Goal: Information Seeking & Learning: Learn about a topic

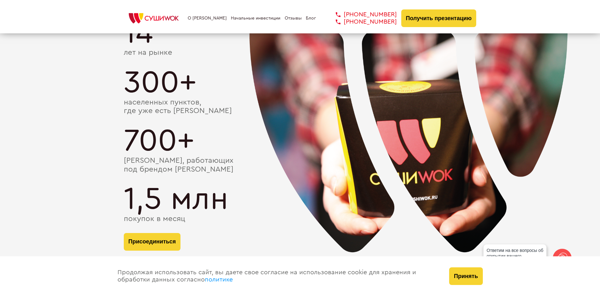
scroll to position [1071, 0]
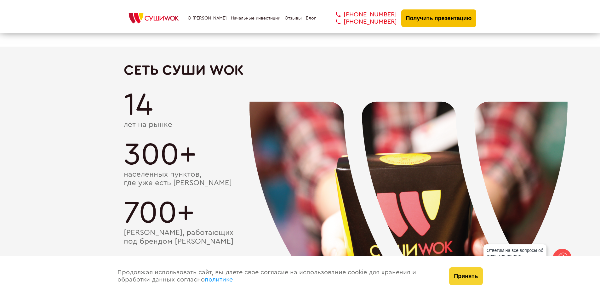
click at [430, 11] on button "Получить презентацию" at bounding box center [438, 18] width 75 height 18
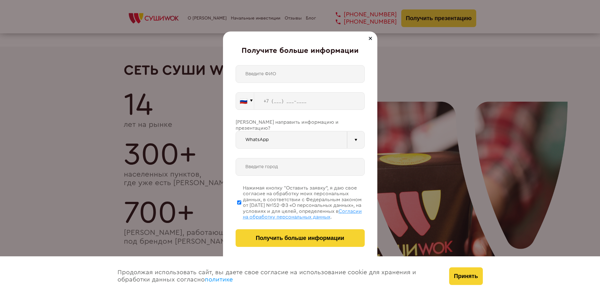
click at [367, 38] on div at bounding box center [371, 39] width 8 height 8
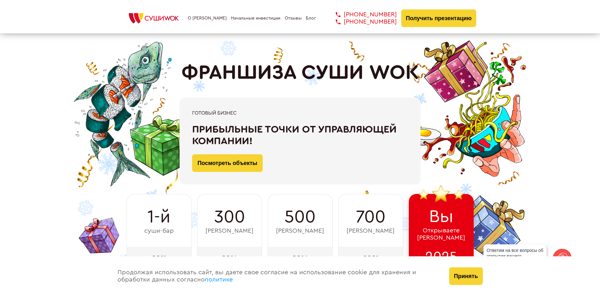
scroll to position [0, 0]
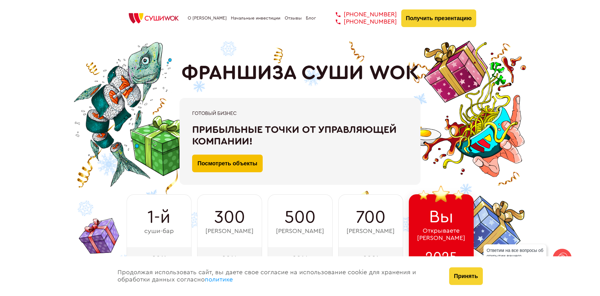
click at [233, 161] on link "Посмотреть объекты" at bounding box center [227, 164] width 71 height 18
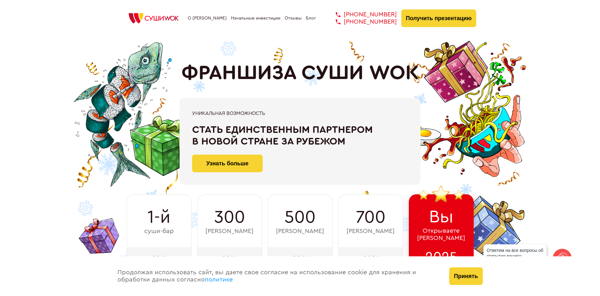
click at [245, 16] on link "Начальные инвестиции" at bounding box center [255, 18] width 49 height 5
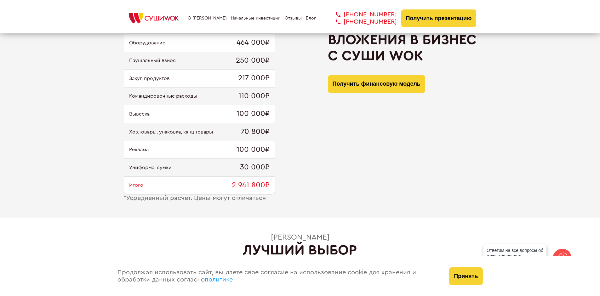
click at [289, 17] on link "Отзывы" at bounding box center [293, 18] width 17 height 5
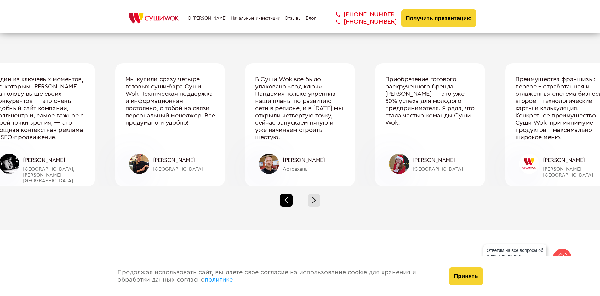
click at [280, 197] on div at bounding box center [286, 200] width 13 height 13
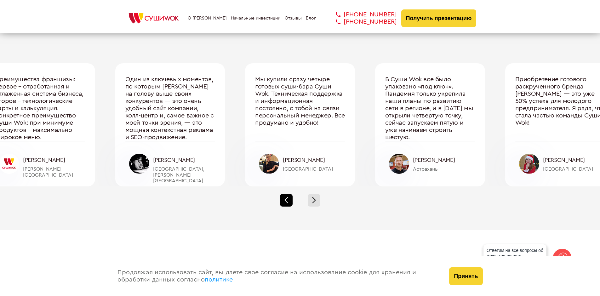
click at [284, 202] on div at bounding box center [286, 200] width 13 height 13
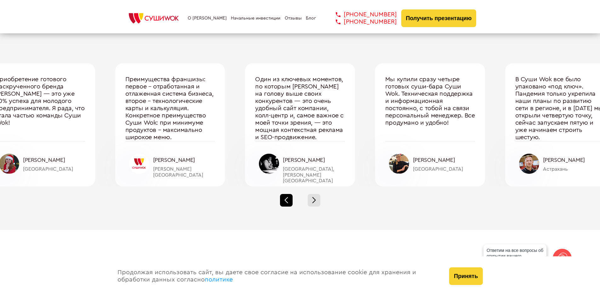
click at [285, 202] on div at bounding box center [286, 200] width 13 height 13
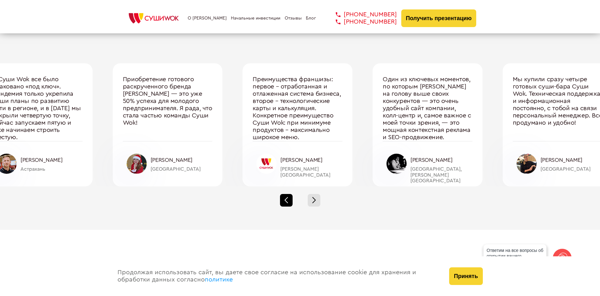
click at [285, 202] on div at bounding box center [286, 200] width 13 height 13
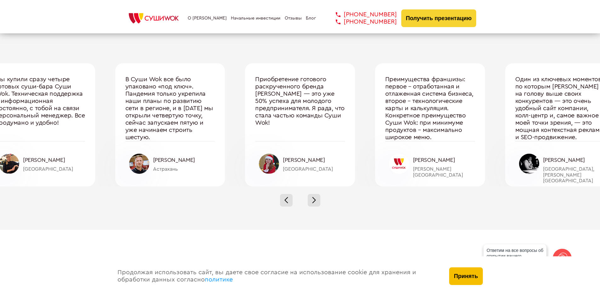
click at [467, 272] on button "Принять" at bounding box center [465, 277] width 33 height 18
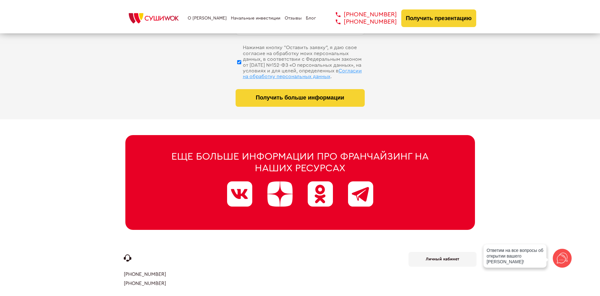
scroll to position [3187, 0]
